Goal: Information Seeking & Learning: Understand process/instructions

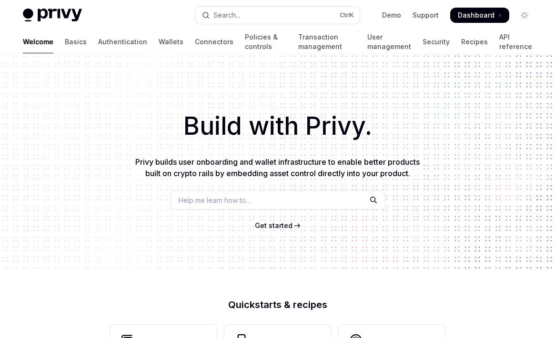
click at [273, 226] on span "Get started" at bounding box center [274, 225] width 38 height 8
